Goal: Task Accomplishment & Management: Manage account settings

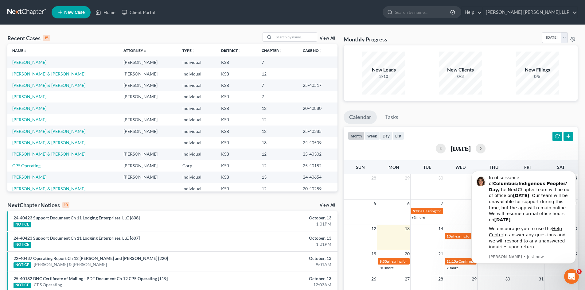
click at [81, 13] on span "New Case" at bounding box center [74, 12] width 21 height 5
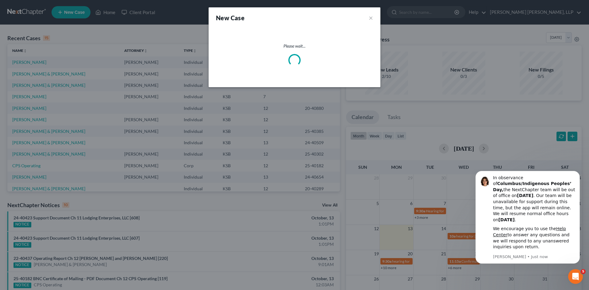
select select "31"
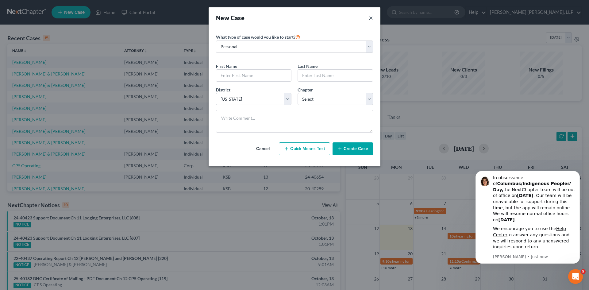
click at [371, 19] on button "×" at bounding box center [371, 18] width 4 height 9
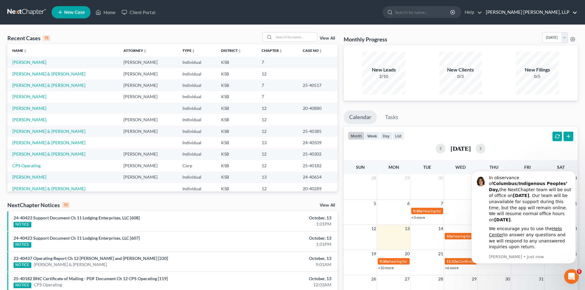
click at [544, 12] on link "[PERSON_NAME] [PERSON_NAME], LLP" at bounding box center [529, 12] width 95 height 11
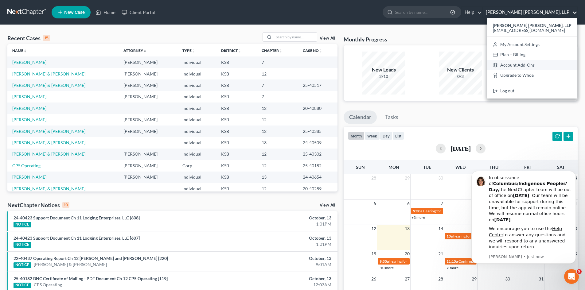
click at [548, 63] on link "Account Add-Ons" at bounding box center [532, 65] width 90 height 10
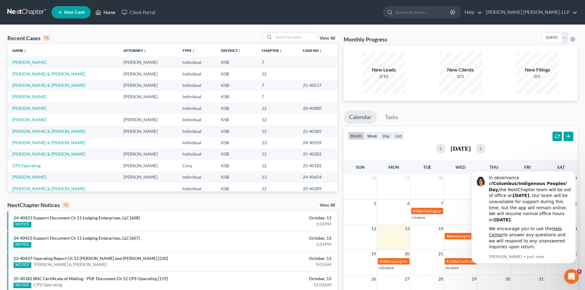
click at [105, 14] on link "Home" at bounding box center [105, 12] width 26 height 11
click at [147, 11] on link "Client Portal" at bounding box center [138, 12] width 40 height 11
click at [276, 40] on input "search" at bounding box center [295, 37] width 43 height 9
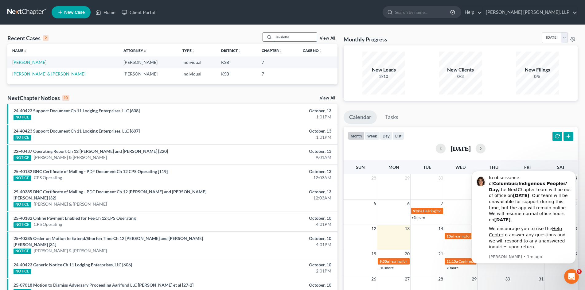
type input "lavalette"
click at [39, 63] on link "[PERSON_NAME]" at bounding box center [29, 62] width 34 height 5
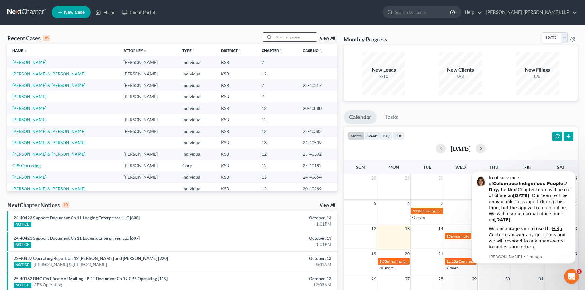
click at [279, 37] on input "search" at bounding box center [295, 37] width 43 height 9
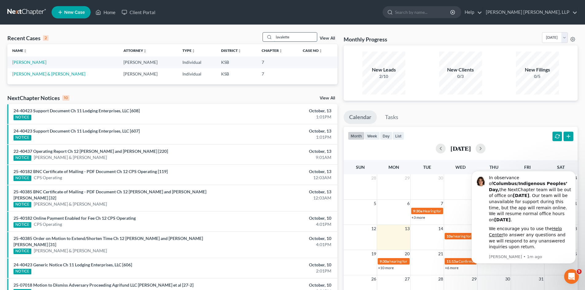
type input "lavalette"
